Goal: Information Seeking & Learning: Learn about a topic

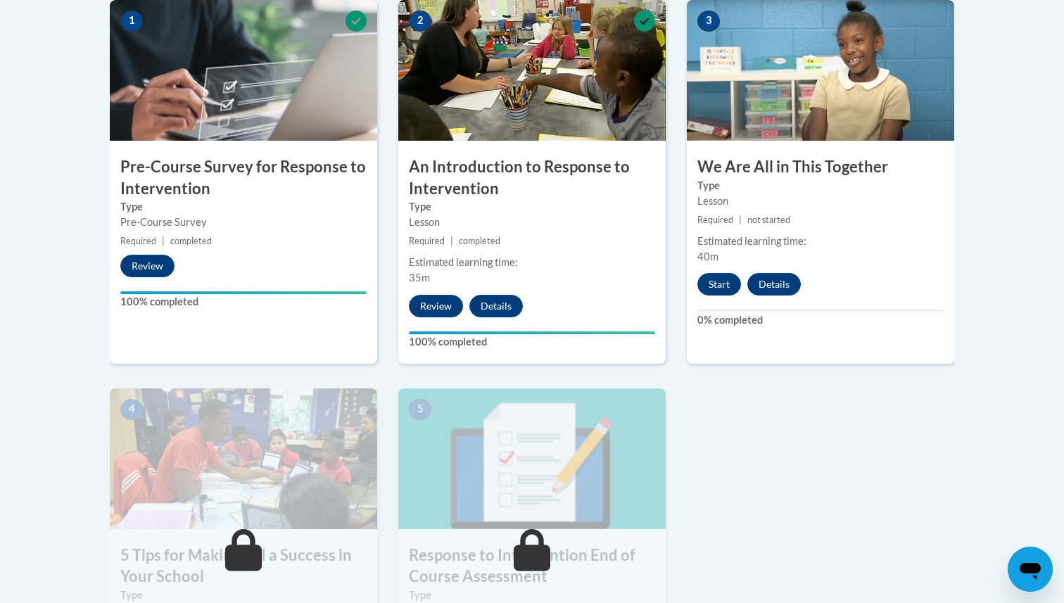
scroll to position [471, 0]
